Goal: Transaction & Acquisition: Download file/media

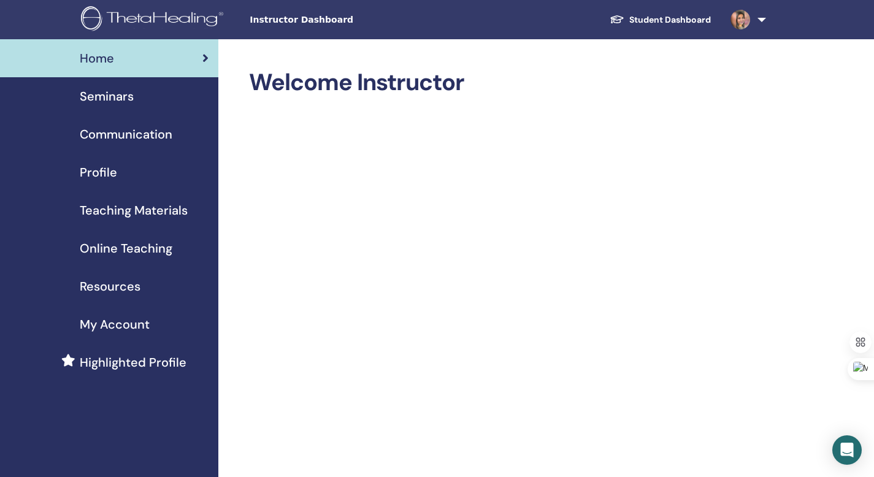
click at [136, 248] on span "Online Teaching" at bounding box center [126, 248] width 93 height 18
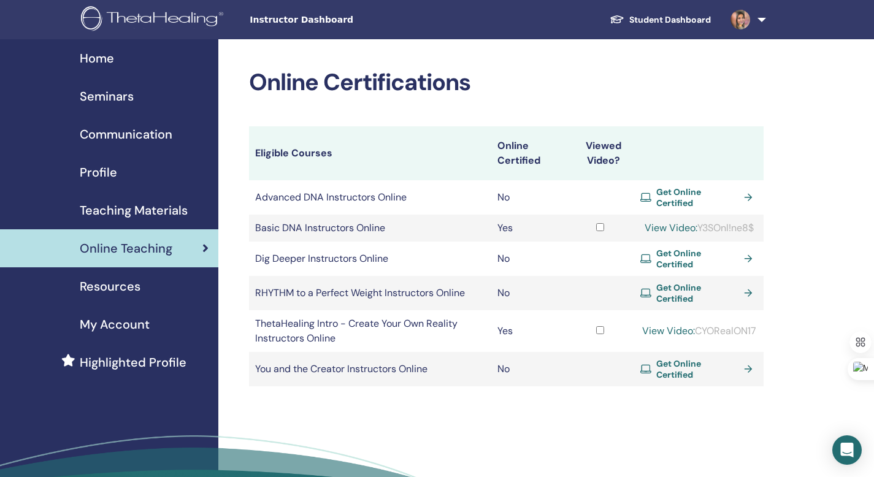
click at [164, 206] on span "Teaching Materials" at bounding box center [134, 210] width 108 height 18
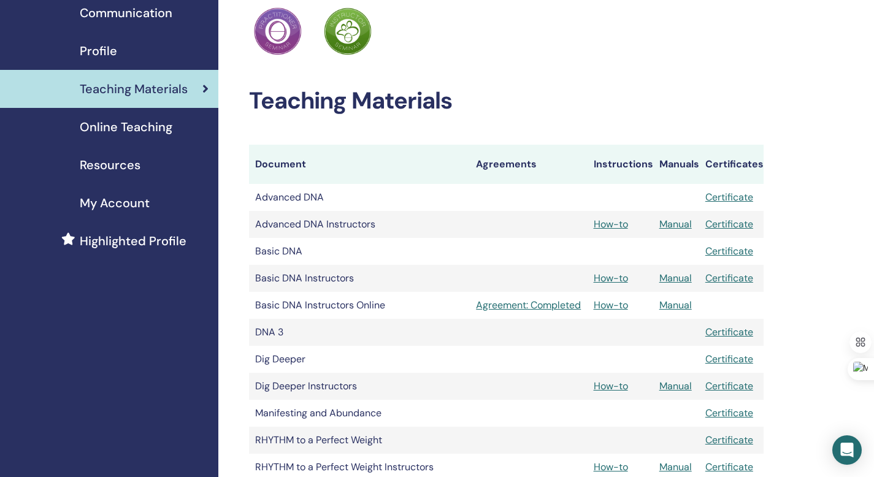
scroll to position [123, 0]
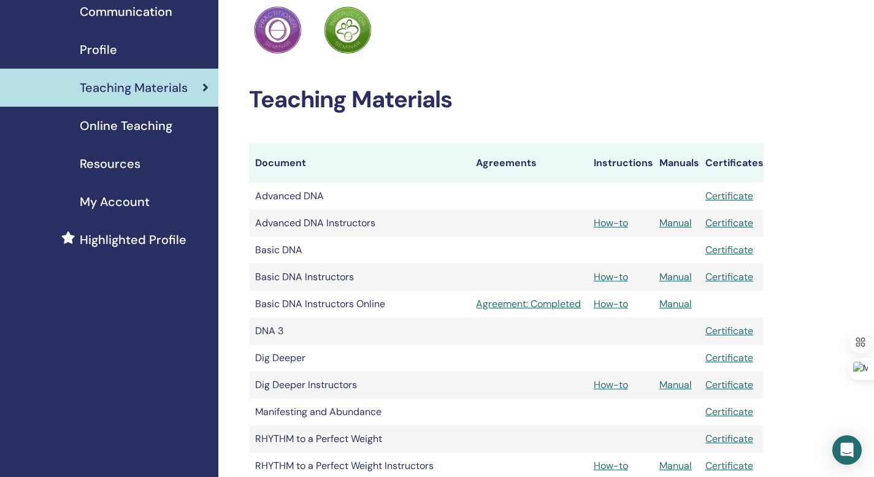
click at [328, 221] on td "Advanced DNA Instructors" at bounding box center [359, 223] width 221 height 27
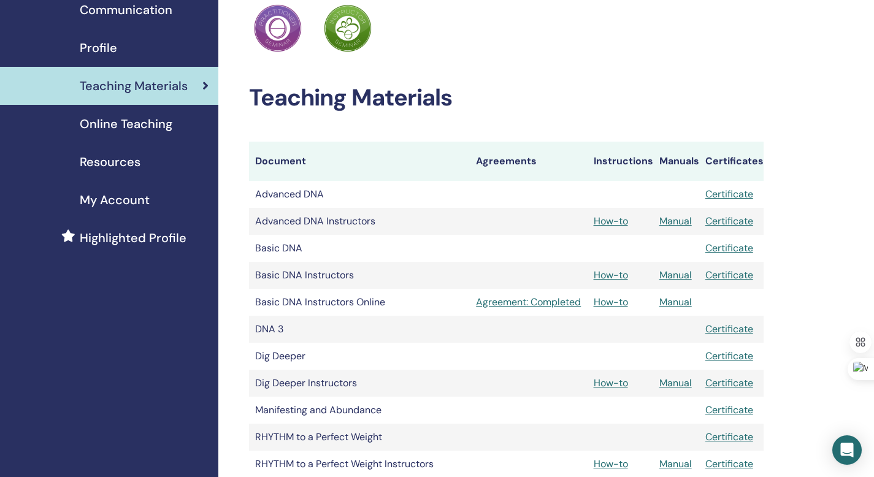
scroll to position [125, 0]
click at [104, 175] on link "Resources" at bounding box center [109, 161] width 218 height 38
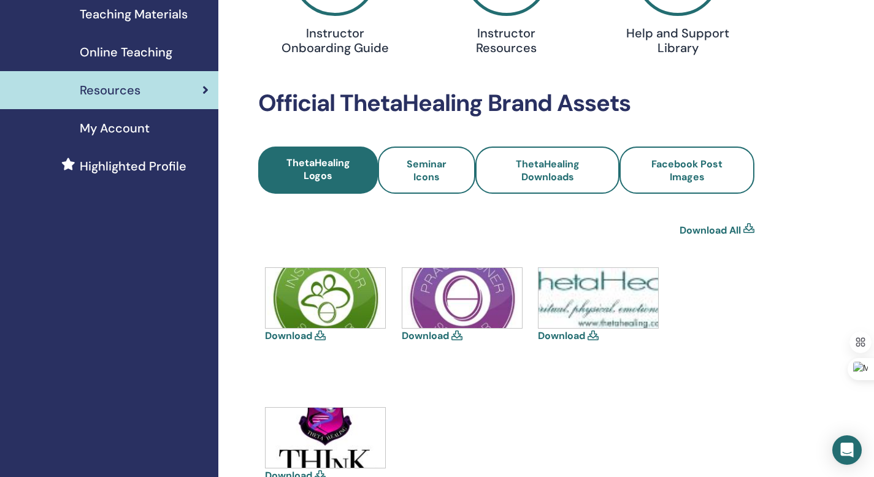
scroll to position [196, 0]
click at [321, 334] on icon at bounding box center [320, 336] width 11 height 10
click at [445, 386] on div "Download Download Download Download" at bounding box center [506, 408] width 496 height 280
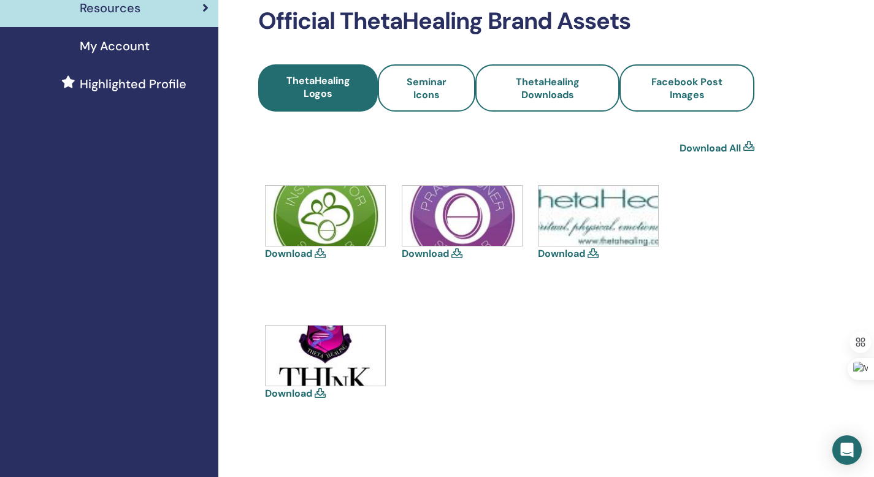
scroll to position [290, 0]
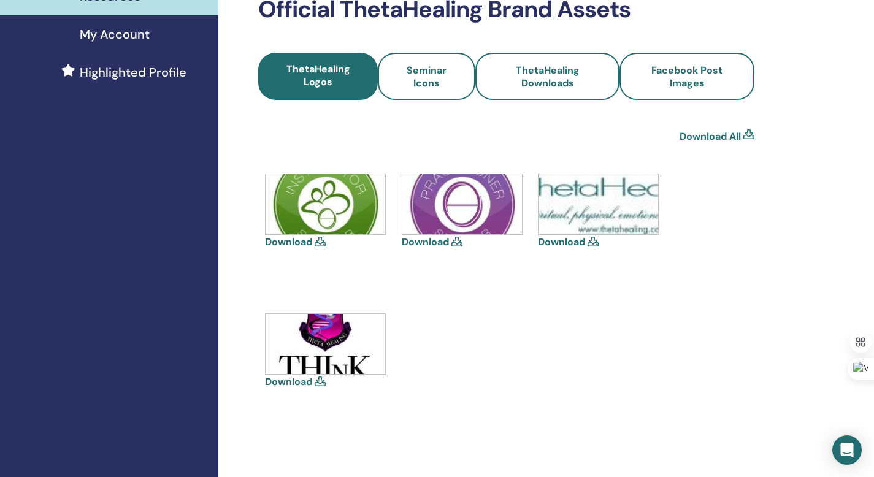
click at [294, 383] on link "Download" at bounding box center [288, 381] width 47 height 13
click at [280, 240] on link "Download" at bounding box center [288, 242] width 47 height 13
click at [410, 242] on link "Download" at bounding box center [425, 242] width 47 height 13
click at [568, 244] on link "Download" at bounding box center [561, 242] width 47 height 13
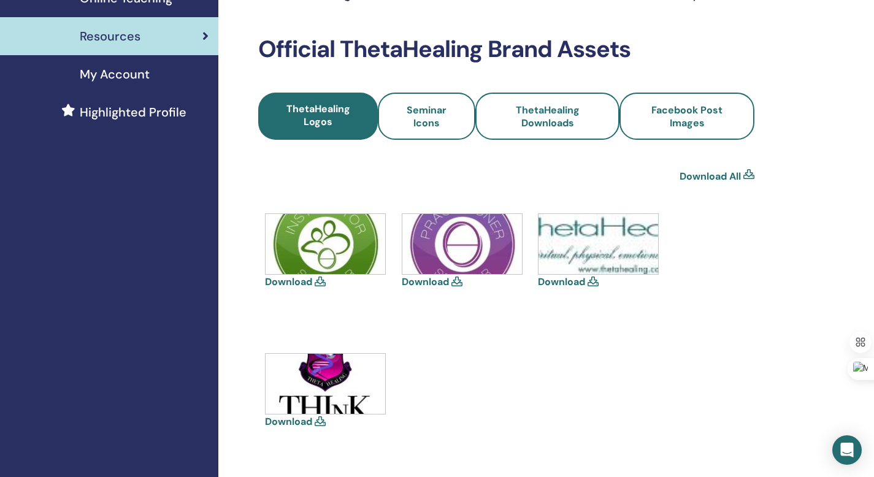
scroll to position [195, 0]
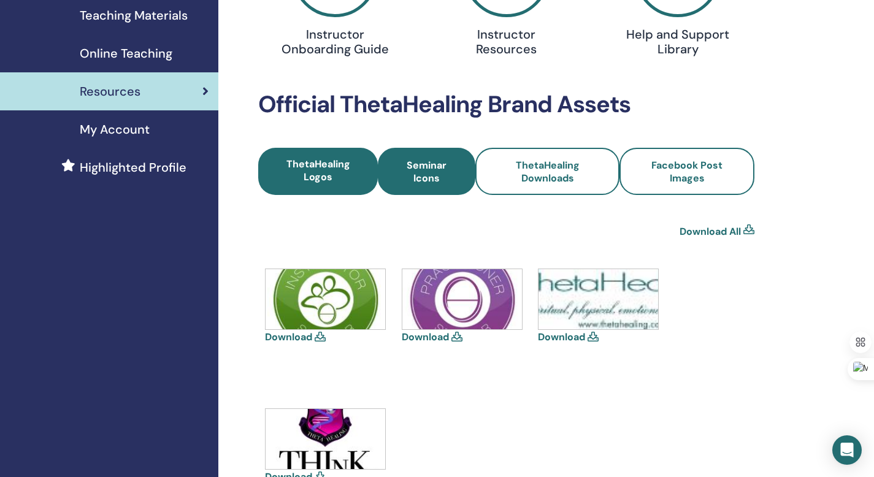
click at [447, 159] on span "Seminar Icons" at bounding box center [426, 172] width 64 height 26
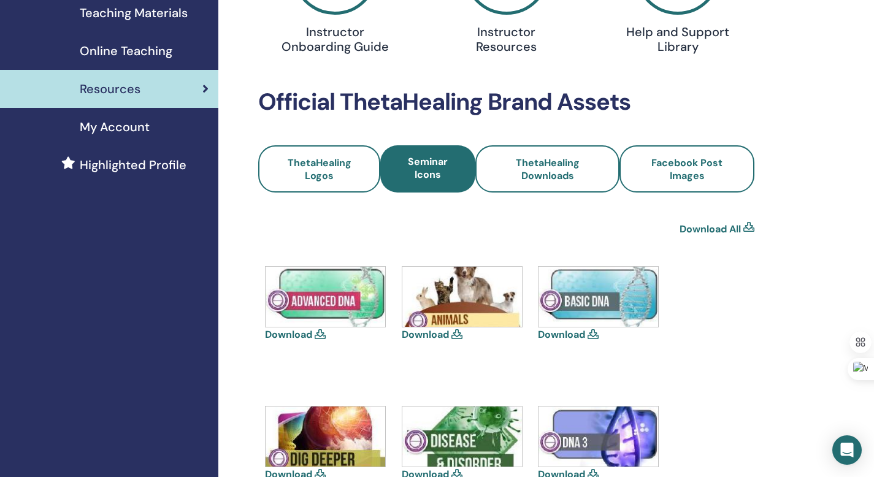
scroll to position [198, 0]
click at [283, 333] on link "Download" at bounding box center [288, 334] width 47 height 13
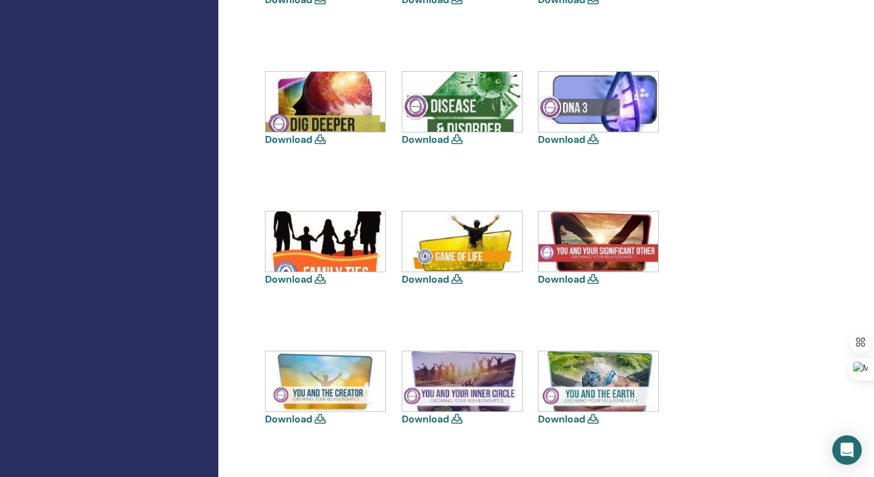
scroll to position [535, 0]
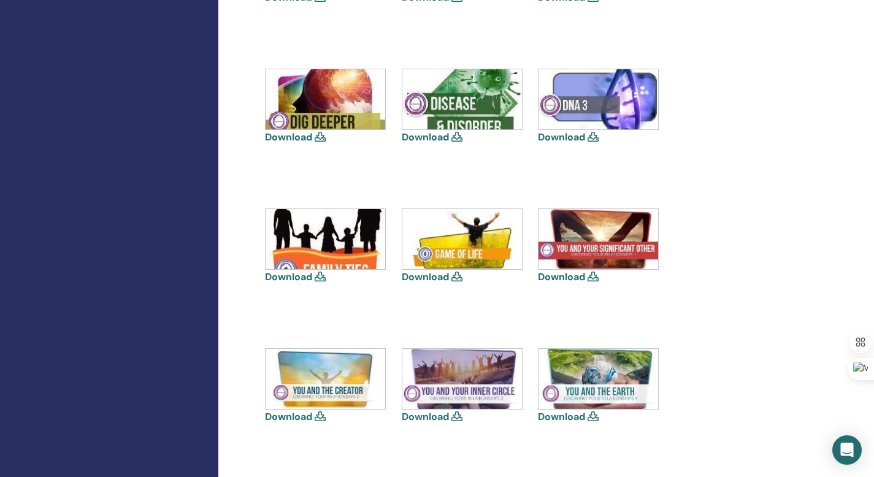
click at [564, 280] on link "Download" at bounding box center [561, 277] width 47 height 13
click at [423, 321] on div "Download Download Download Download" at bounding box center [506, 418] width 496 height 979
click at [299, 418] on link "Download" at bounding box center [288, 416] width 47 height 13
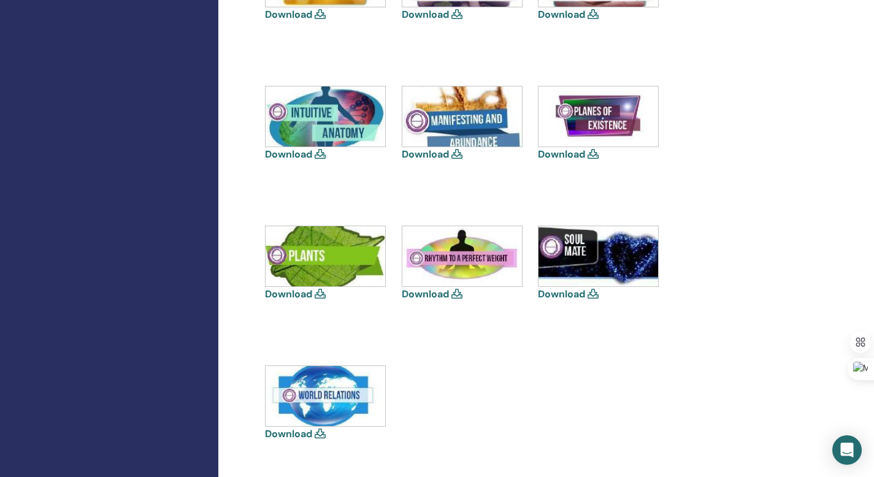
scroll to position [940, 0]
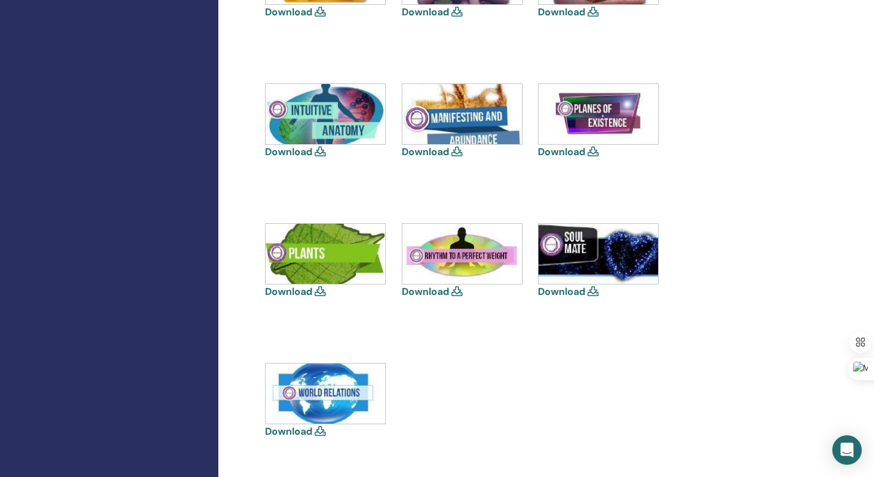
click at [444, 293] on link "Download" at bounding box center [425, 291] width 47 height 13
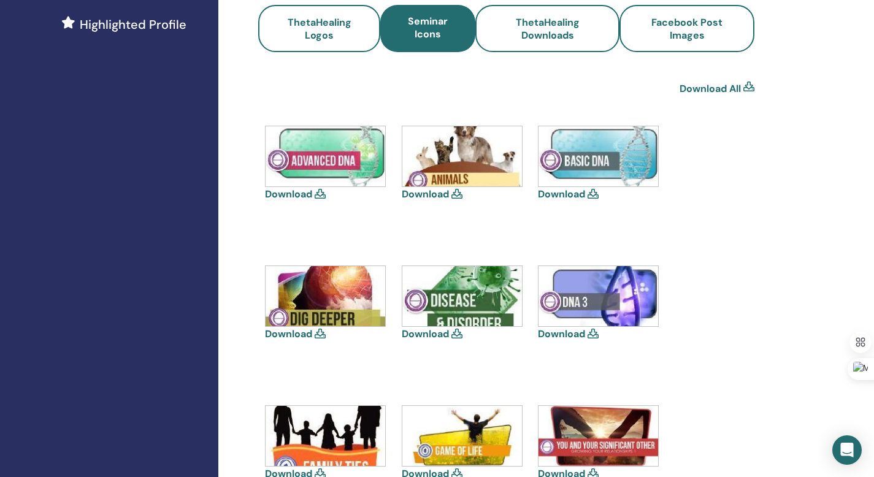
scroll to position [362, 0]
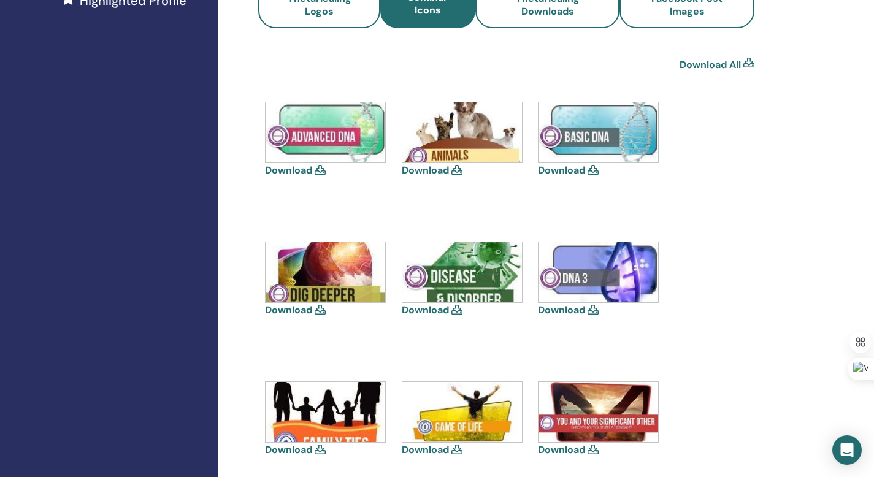
click at [293, 309] on link "Download" at bounding box center [288, 310] width 47 height 13
click at [757, 336] on div "Resources Instructor Onboarding Guide Instructor Resources Help and Support Lib…" at bounding box center [506, 394] width 515 height 1374
